Goal: Information Seeking & Learning: Check status

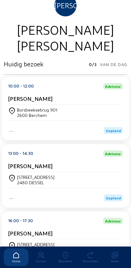
scroll to position [44, 0]
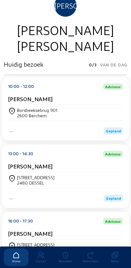
click at [33, 185] on div "2480 DESSEL" at bounding box center [35, 182] width 37 height 5
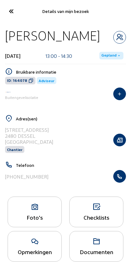
click at [34, 210] on icon at bounding box center [34, 207] width 53 height 8
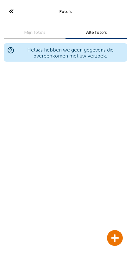
click at [114, 230] on div at bounding box center [115, 238] width 16 height 16
click at [111, 230] on div at bounding box center [115, 238] width 16 height 16
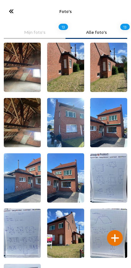
click at [14, 9] on icon at bounding box center [11, 11] width 10 height 11
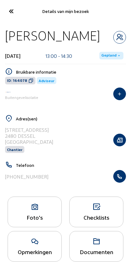
click at [8, 15] on icon at bounding box center [11, 11] width 10 height 11
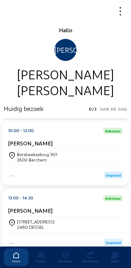
click at [21, 166] on div "Gepland" at bounding box center [65, 172] width 114 height 14
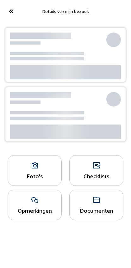
click at [37, 177] on div "Foto's" at bounding box center [34, 175] width 53 height 7
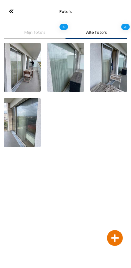
click at [112, 231] on div at bounding box center [115, 238] width 16 height 16
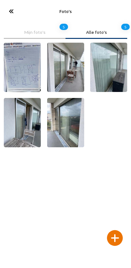
click at [13, 6] on icon at bounding box center [11, 11] width 10 height 11
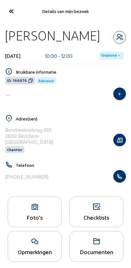
click at [10, 12] on icon at bounding box center [11, 11] width 10 height 11
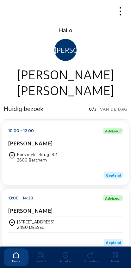
click at [64, 251] on icon at bounding box center [65, 255] width 25 height 8
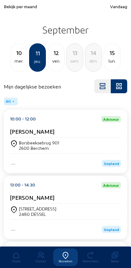
click at [14, 59] on div "mer." at bounding box center [19, 61] width 16 height 8
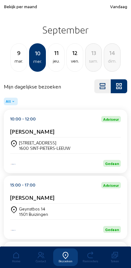
click at [13, 59] on div "mar." at bounding box center [19, 61] width 16 height 8
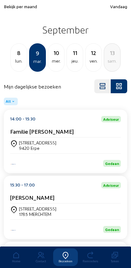
click at [16, 58] on div "lun." at bounding box center [19, 61] width 16 height 8
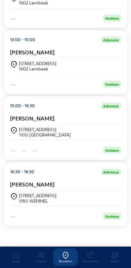
scroll to position [153, 0]
click at [65, 190] on div "[STREET_ADDRESS] 1780 WEMMEL" at bounding box center [65, 198] width 110 height 16
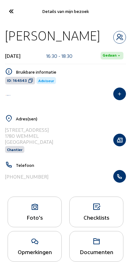
click at [114, 182] on div at bounding box center [119, 176] width 13 height 13
click at [117, 179] on icon "button" at bounding box center [119, 176] width 12 height 6
